Goal: Complete application form

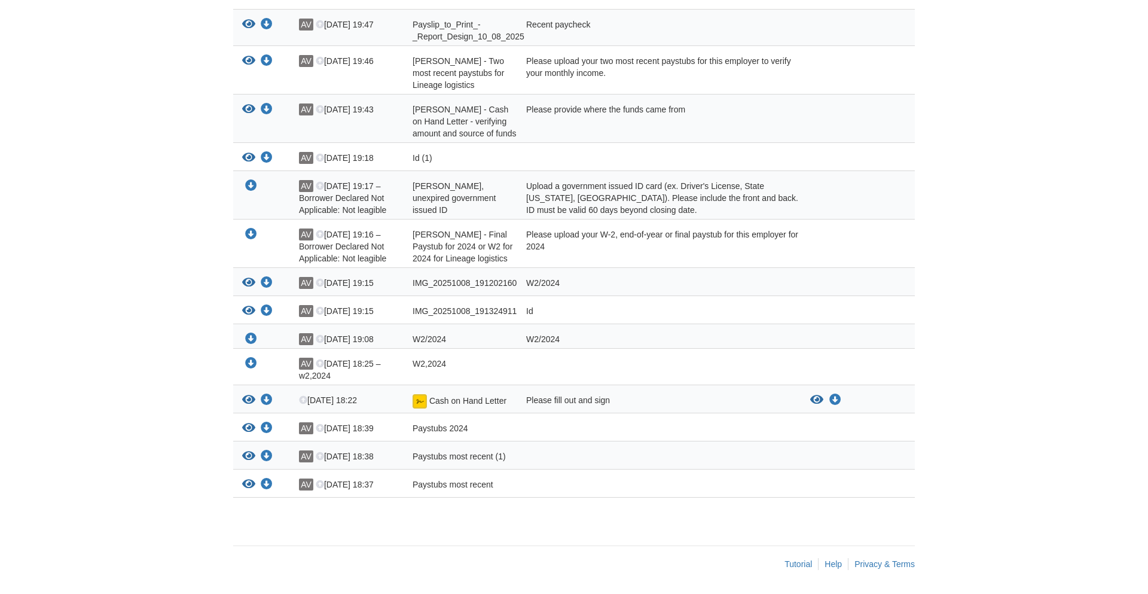
scroll to position [263, 0]
click at [178, 115] on body "Back to My Flows alexandervazquez1030@gmail.com Logout" at bounding box center [574, 170] width 1148 height 848
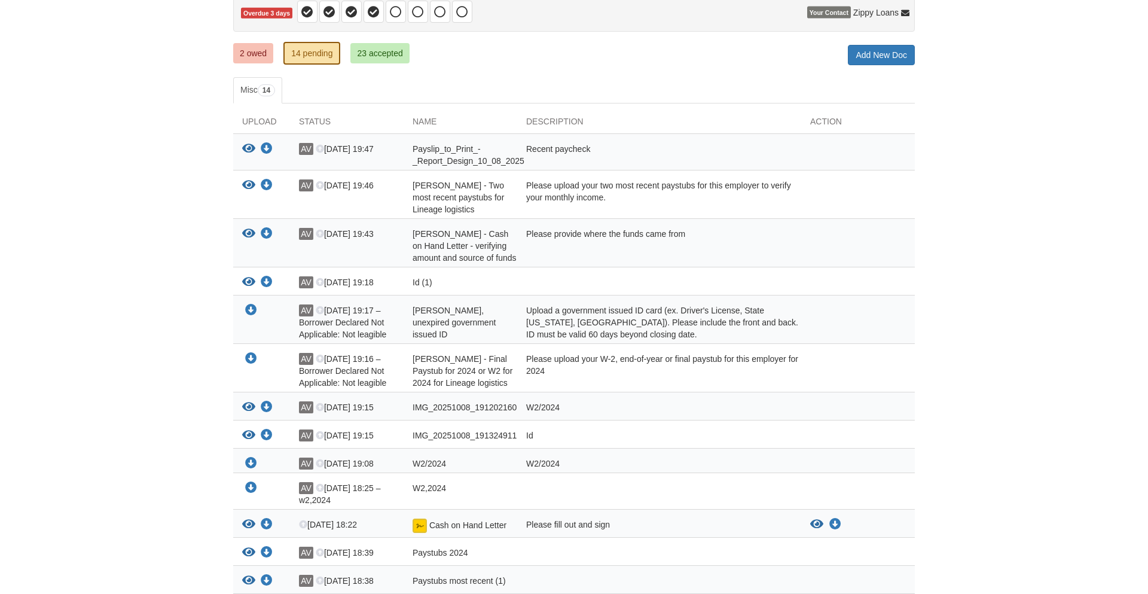
scroll to position [0, 0]
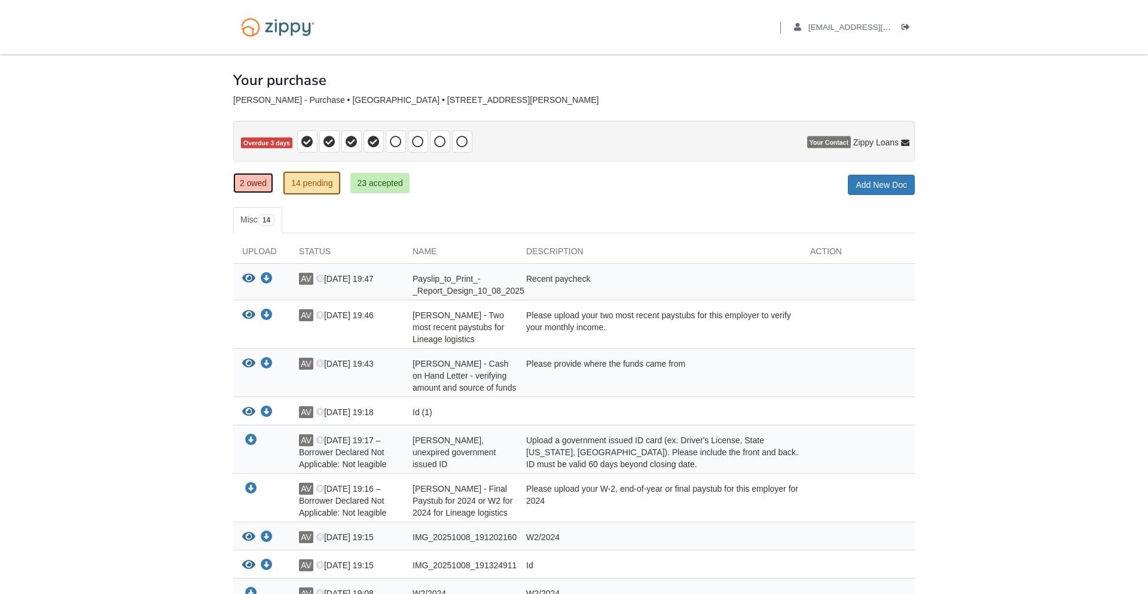
click at [267, 184] on link "2 owed" at bounding box center [253, 183] width 40 height 20
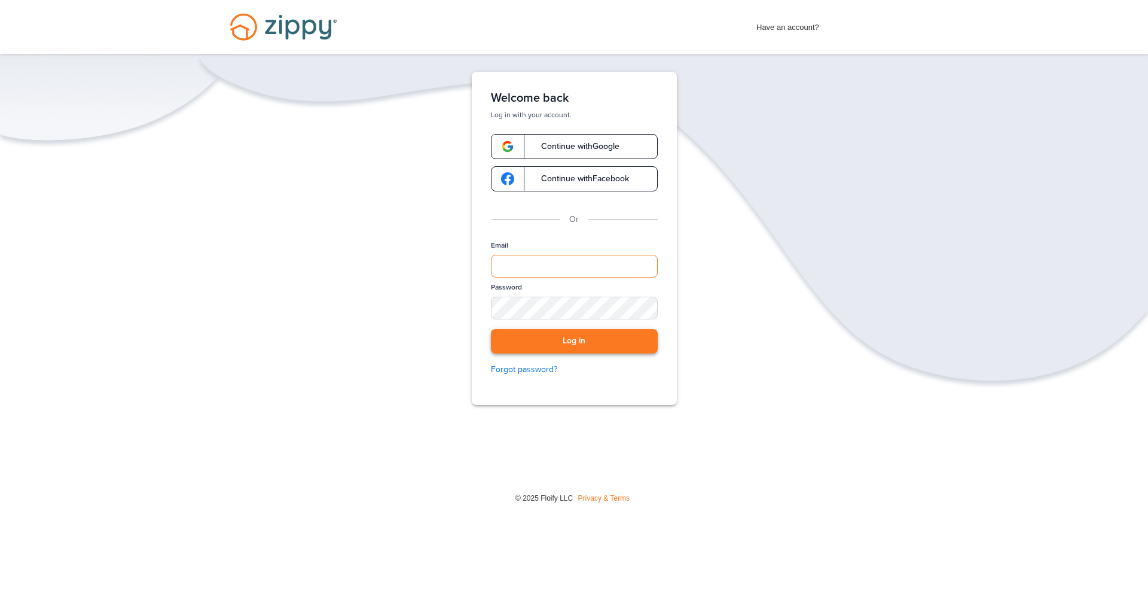
type input "**********"
click at [559, 338] on button "Log in" at bounding box center [574, 341] width 167 height 25
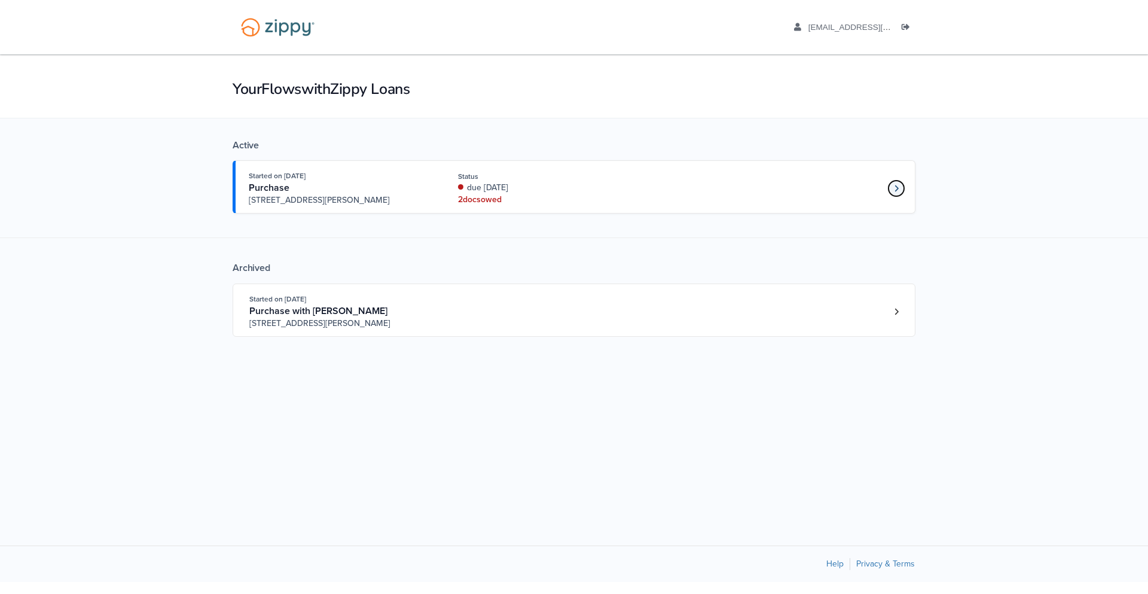
click at [897, 186] on icon "Loan number 4263773" at bounding box center [896, 188] width 4 height 8
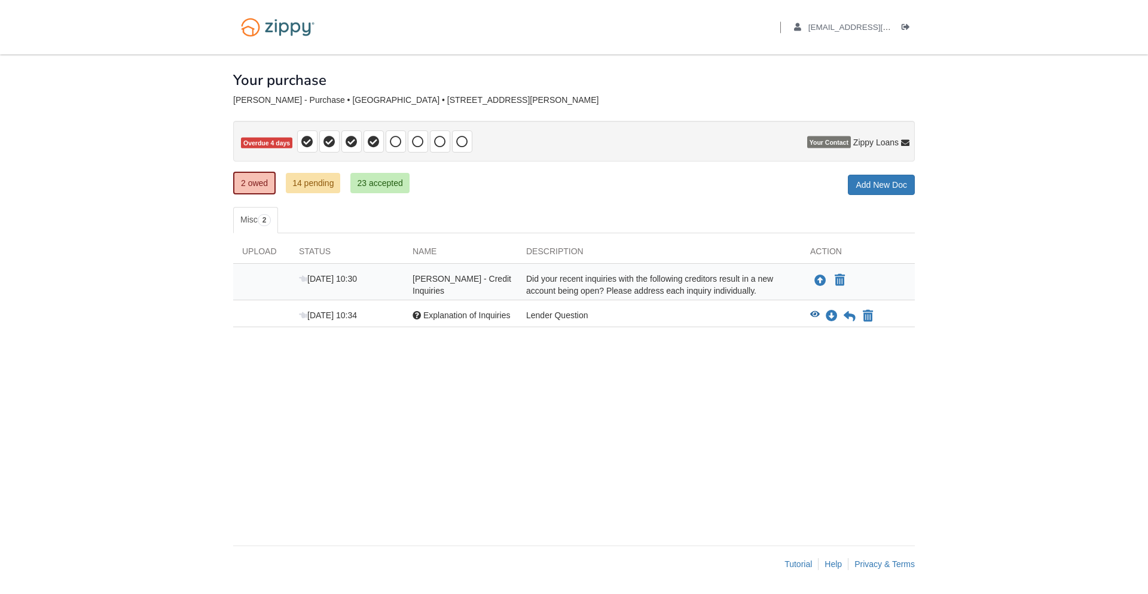
click at [729, 288] on div "Did your recent inquiries with the following creditors result in a new account …" at bounding box center [659, 285] width 284 height 24
click at [841, 283] on icon "Declare Alexander Vazquez - Credit Inquiries not applicable" at bounding box center [840, 280] width 10 height 12
type input "**********"
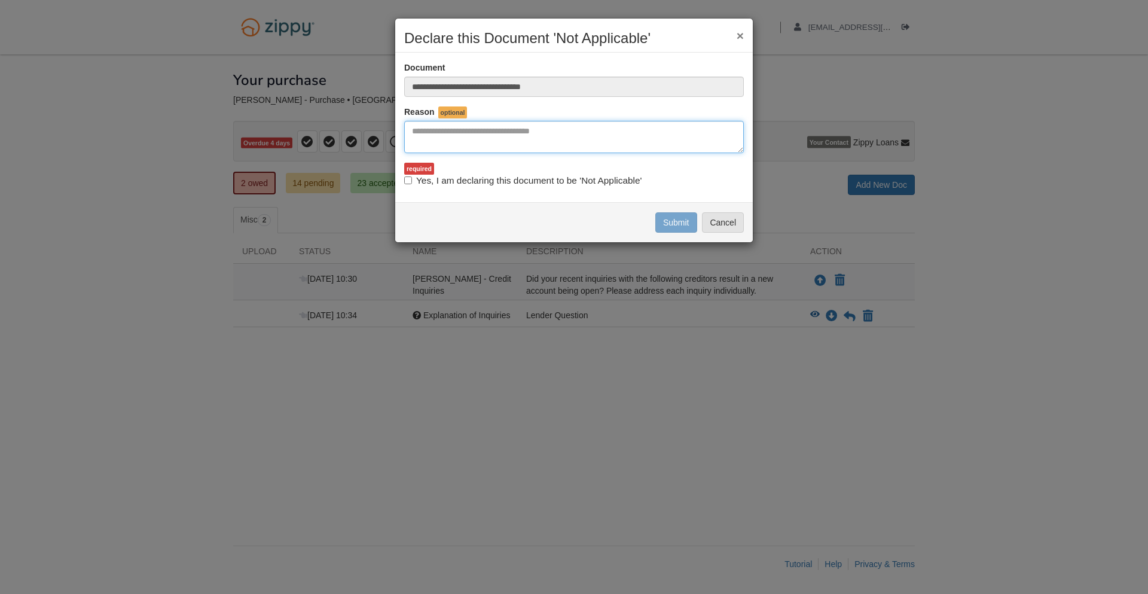
click at [482, 140] on textarea "Reasons Why" at bounding box center [574, 137] width 340 height 32
type textarea "*"
type textarea "**********"
click at [408, 185] on label "Yes, I am declaring this document to be 'Not Applicable'" at bounding box center [522, 180] width 237 height 13
click at [673, 227] on button "Submit" at bounding box center [676, 222] width 42 height 20
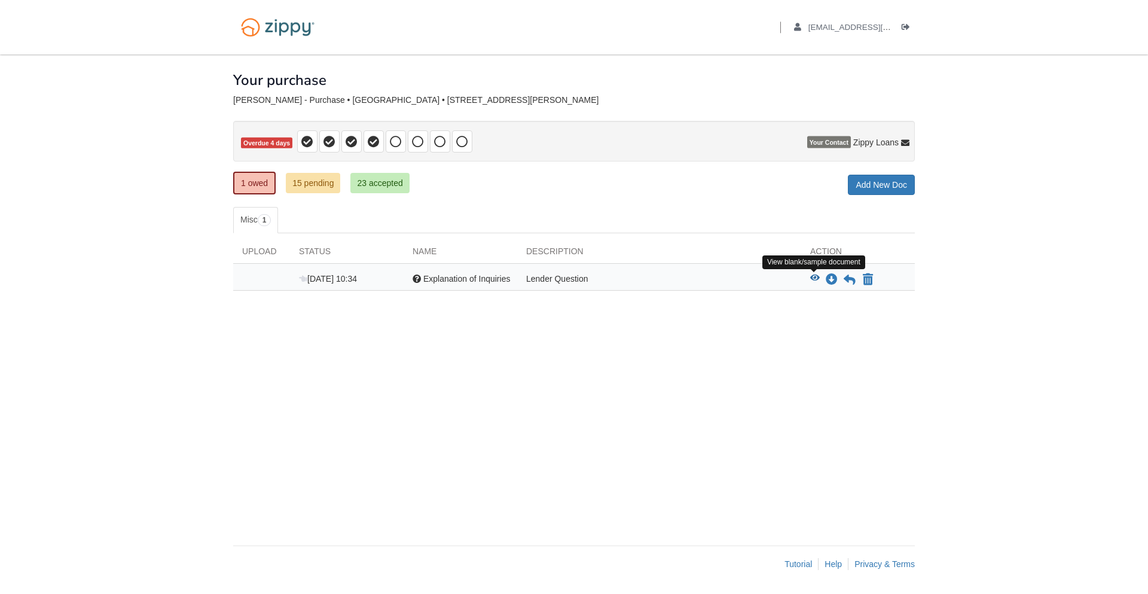
click at [816, 279] on icon "View Explanation of Inquiries" at bounding box center [815, 278] width 10 height 8
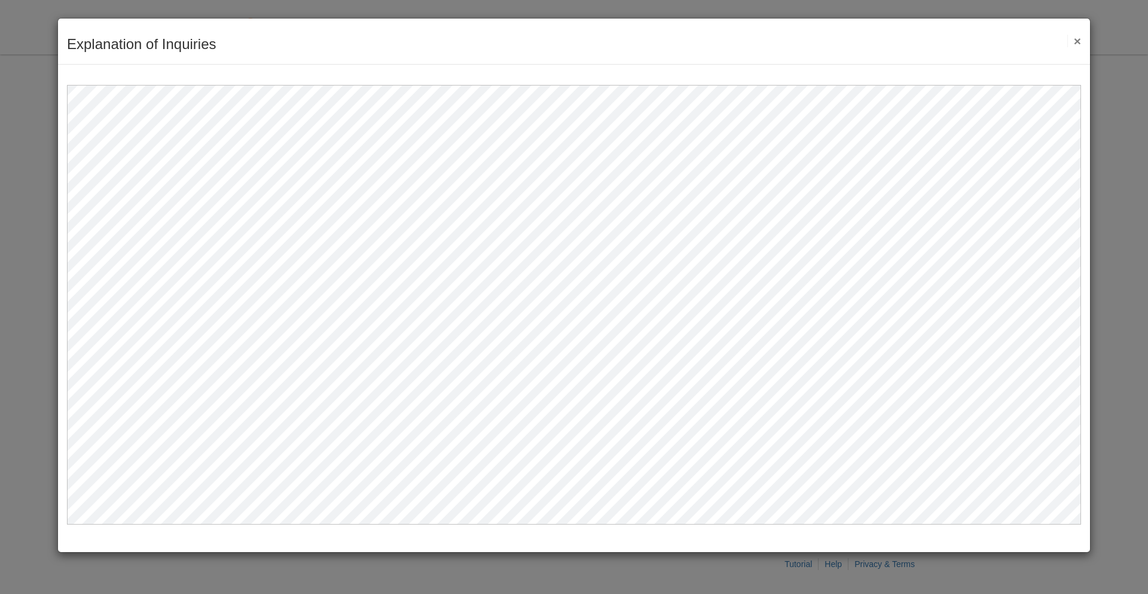
click at [1076, 42] on button "×" at bounding box center [1074, 41] width 14 height 13
